Goal: Find specific page/section: Find specific page/section

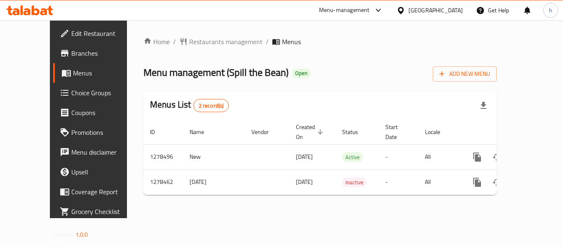
click at [438, 10] on div "[GEOGRAPHIC_DATA]" at bounding box center [435, 10] width 54 height 9
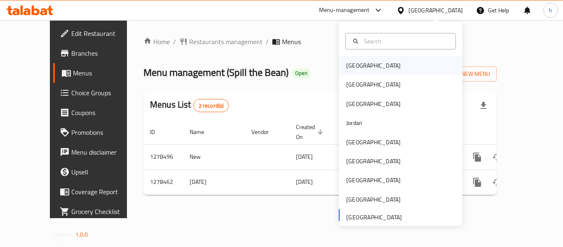
click at [351, 64] on div "[GEOGRAPHIC_DATA]" at bounding box center [373, 65] width 54 height 9
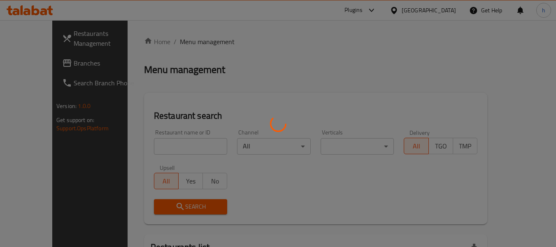
click at [444, 12] on div at bounding box center [278, 123] width 556 height 247
click at [444, 9] on div at bounding box center [278, 123] width 556 height 247
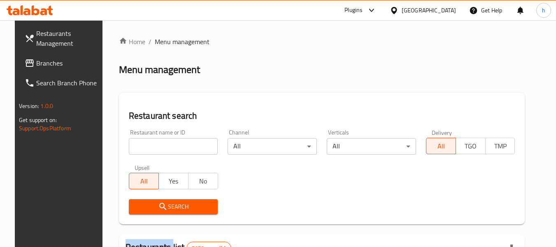
click at [444, 20] on div "​ Plugins [GEOGRAPHIC_DATA] Get Help h Restaurants Management Branches Search B…" at bounding box center [278, 133] width 556 height 227
click at [444, 9] on div "[GEOGRAPHIC_DATA]" at bounding box center [429, 10] width 54 height 9
click at [451, 9] on div "[GEOGRAPHIC_DATA]" at bounding box center [429, 10] width 54 height 9
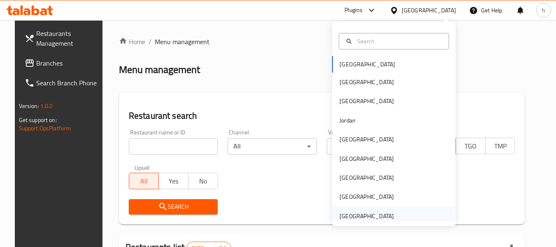
click at [353, 218] on div "[GEOGRAPHIC_DATA]" at bounding box center [367, 215] width 54 height 9
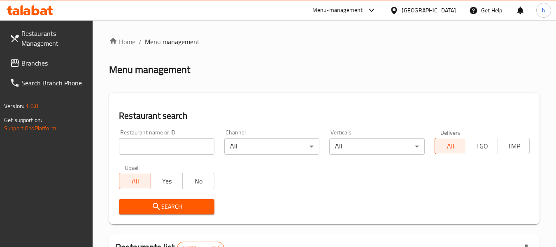
click at [43, 62] on span "Branches" at bounding box center [53, 63] width 65 height 10
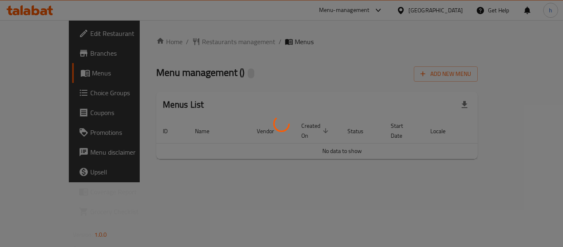
click at [175, 37] on div at bounding box center [281, 123] width 563 height 247
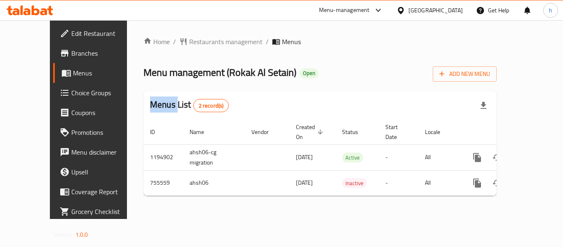
click at [175, 37] on div at bounding box center [281, 123] width 563 height 247
click at [189, 38] on span "Restaurants management" at bounding box center [225, 42] width 73 height 10
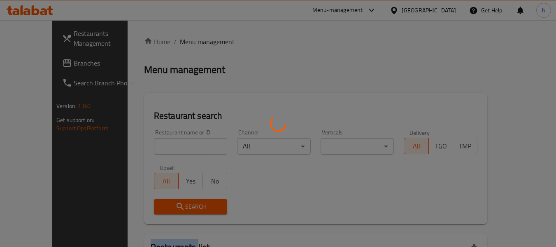
click at [175, 38] on div at bounding box center [278, 123] width 556 height 247
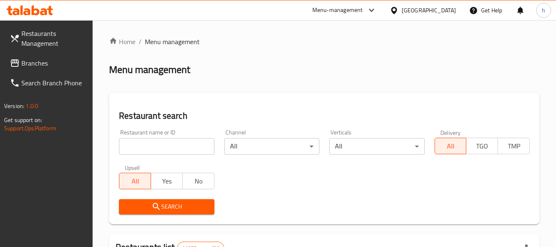
click at [154, 145] on input "search" at bounding box center [166, 146] width 95 height 16
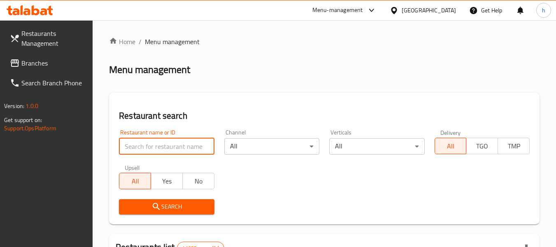
click at [154, 145] on input "search" at bounding box center [166, 146] width 95 height 16
paste input "649630"
type input "649630"
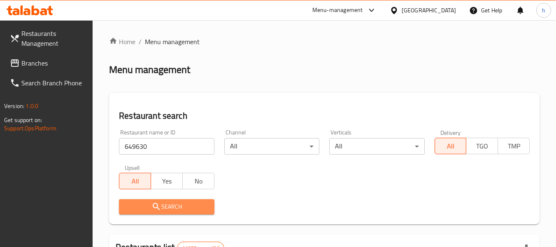
click at [163, 208] on span "Search" at bounding box center [167, 206] width 82 height 10
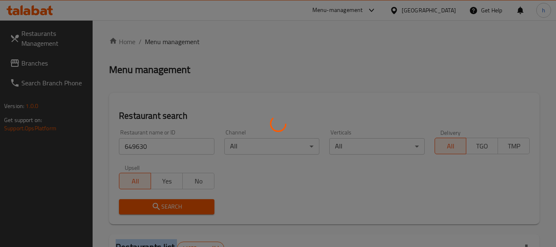
click at [163, 208] on div at bounding box center [278, 123] width 556 height 247
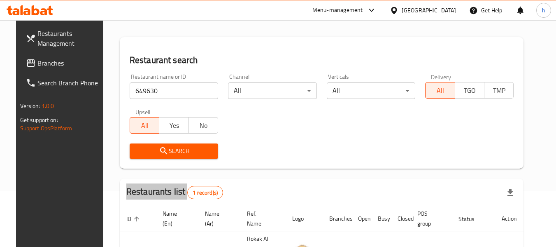
scroll to position [110, 0]
